Goal: Book appointment/travel/reservation

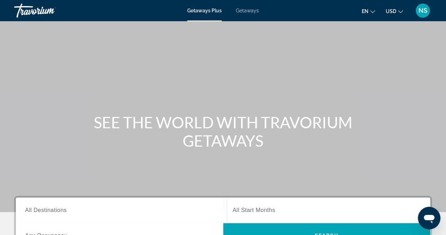
click at [238, 11] on span "Getaways" at bounding box center [247, 11] width 23 height 6
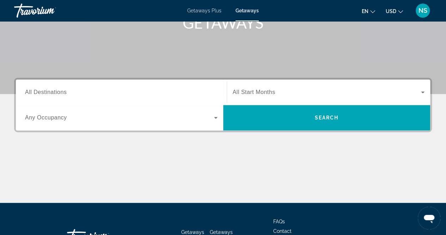
scroll to position [116, 0]
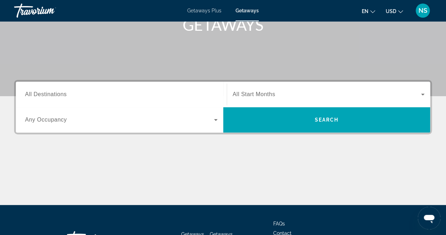
click at [128, 98] on div "Search widget" at bounding box center [121, 94] width 193 height 20
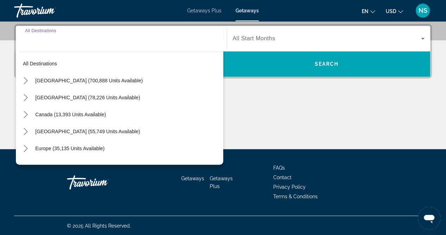
scroll to position [171, 0]
click at [24, 84] on mat-icon "Toggle United States (700,888 units available) submenu" at bounding box center [25, 80] width 12 height 12
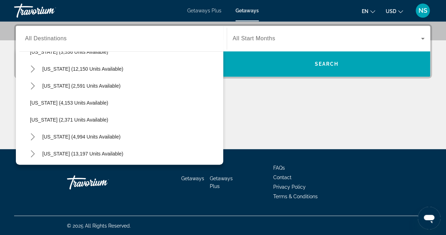
scroll to position [419, 0]
click at [33, 65] on icon "Toggle Nevada (12,150 units available) submenu" at bounding box center [32, 68] width 7 height 7
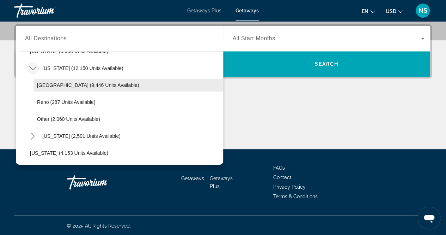
click at [47, 79] on span "Select destination: Las Vegas (9,446 units available)" at bounding box center [129, 85] width 190 height 17
type input "**********"
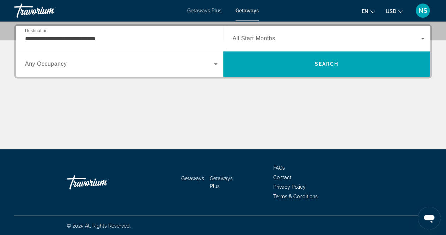
click at [71, 55] on div "Search widget" at bounding box center [121, 64] width 193 height 20
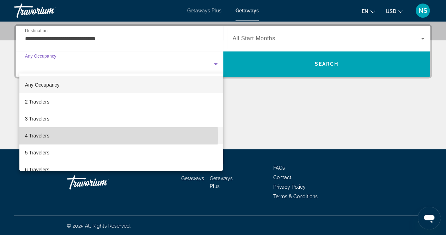
click at [78, 135] on mat-option "4 Travelers" at bounding box center [121, 135] width 204 height 17
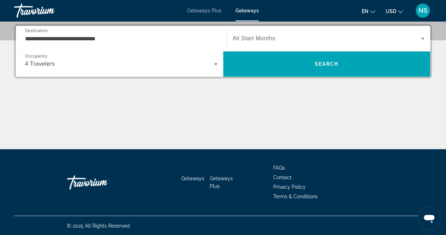
click at [258, 36] on span "All Start Months" at bounding box center [254, 38] width 43 height 6
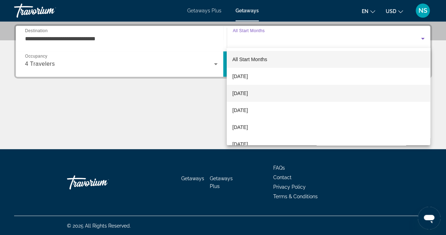
click at [280, 95] on mat-option "[DATE]" at bounding box center [329, 93] width 204 height 17
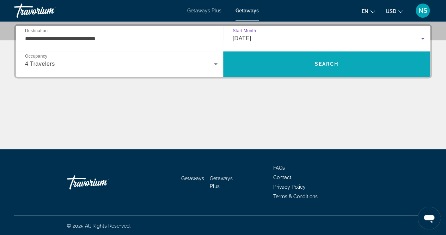
click at [309, 68] on span "Search" at bounding box center [326, 63] width 207 height 17
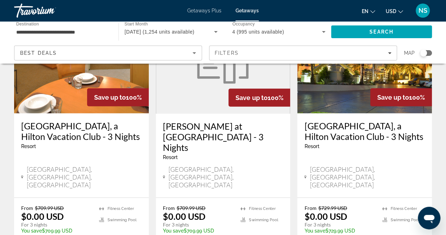
scroll to position [917, 0]
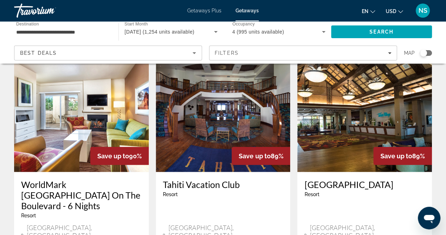
scroll to position [970, 0]
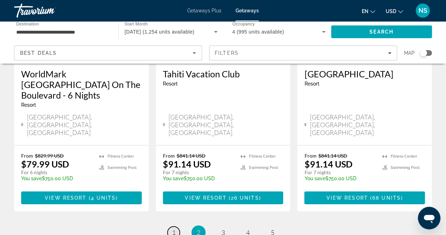
click at [171, 226] on link "page 1" at bounding box center [174, 232] width 12 height 12
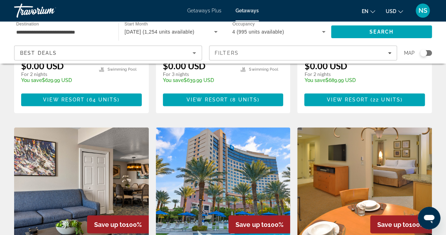
scroll to position [511, 0]
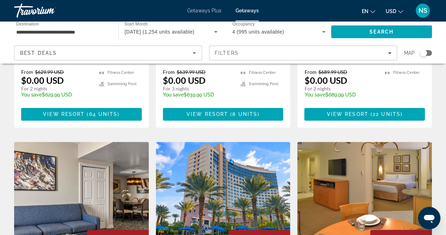
click at [241, 141] on img "Main content" at bounding box center [223, 197] width 135 height 113
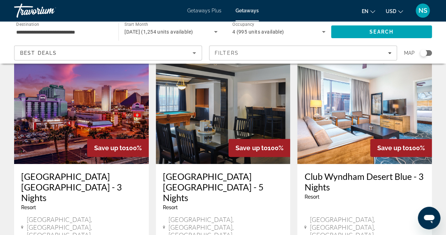
scroll to position [40, 0]
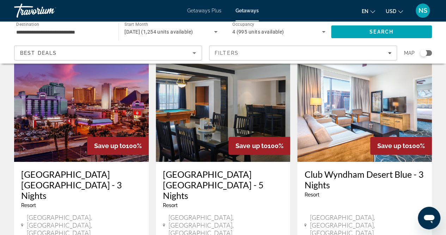
click at [224, 105] on img "Main content" at bounding box center [223, 105] width 135 height 113
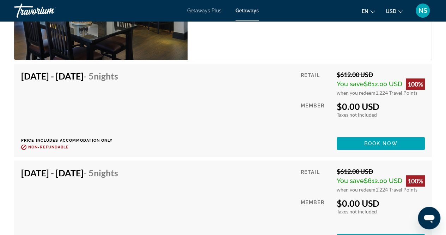
scroll to position [1368, 0]
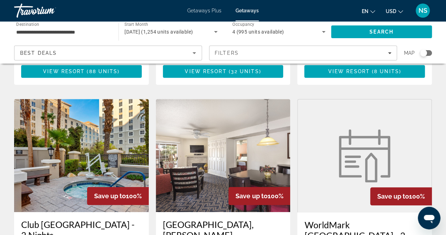
scroll to position [265, 0]
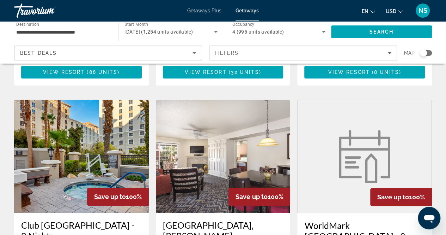
click at [84, 101] on img "Main content" at bounding box center [81, 155] width 135 height 113
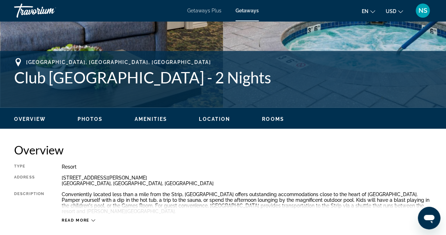
scroll to position [241, 0]
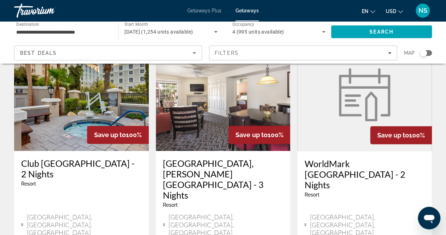
scroll to position [327, 0]
click at [349, 191] on div "Resort - This is an adults only resort" at bounding box center [364, 194] width 121 height 6
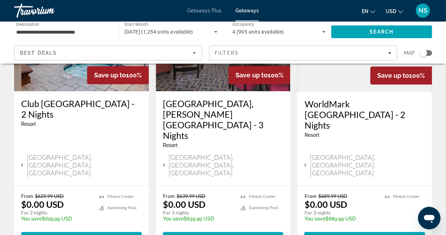
scroll to position [387, 0]
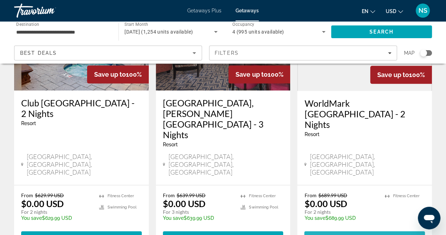
click at [358, 234] on span "View Resort" at bounding box center [348, 237] width 42 height 6
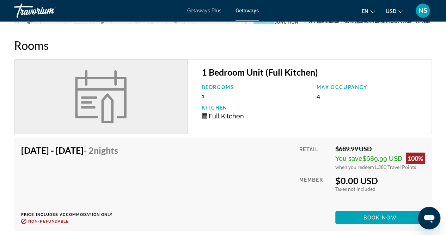
scroll to position [874, 0]
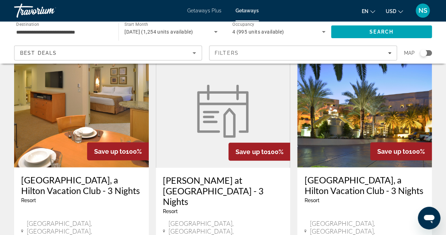
scroll to position [864, 0]
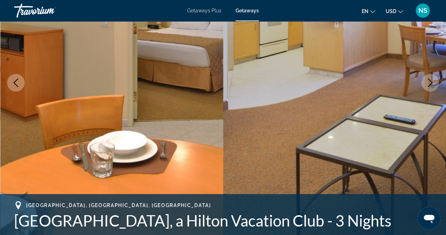
scroll to position [95, 0]
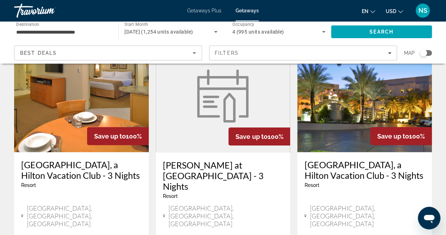
scroll to position [880, 0]
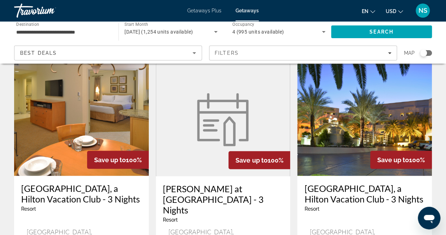
scroll to position [856, 0]
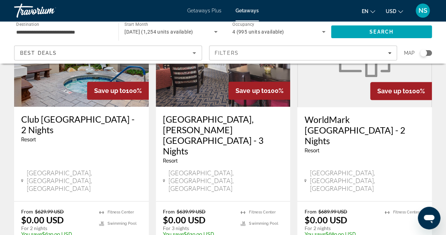
scroll to position [372, 0]
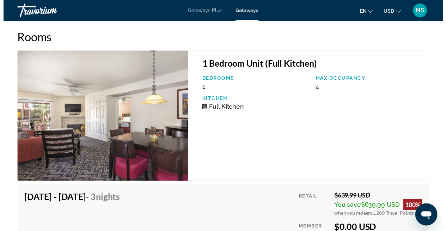
scroll to position [1434, 0]
